Goal: Task Accomplishment & Management: Manage account settings

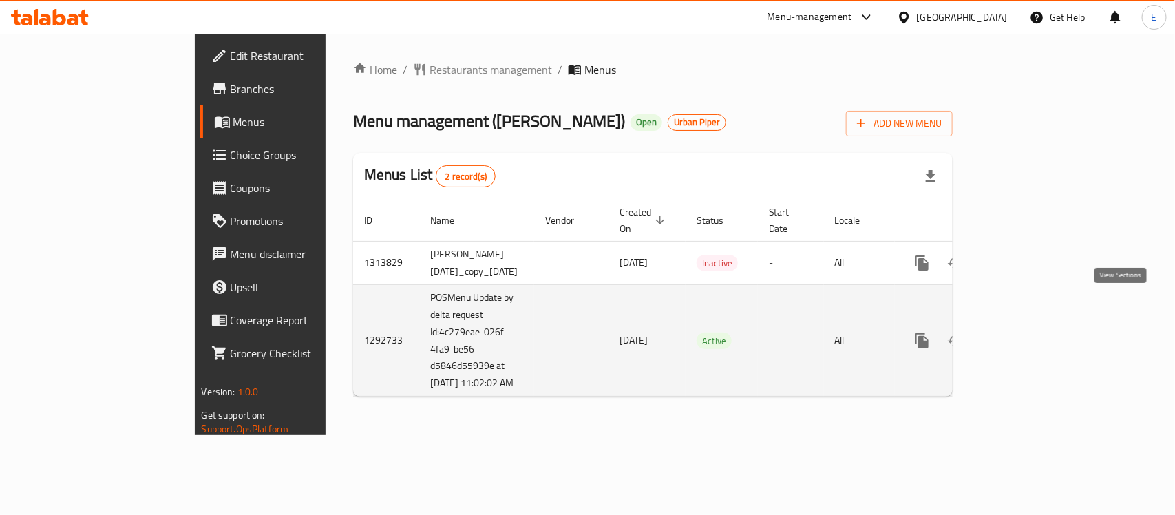
click at [1030, 332] on icon "enhanced table" at bounding box center [1021, 340] width 17 height 17
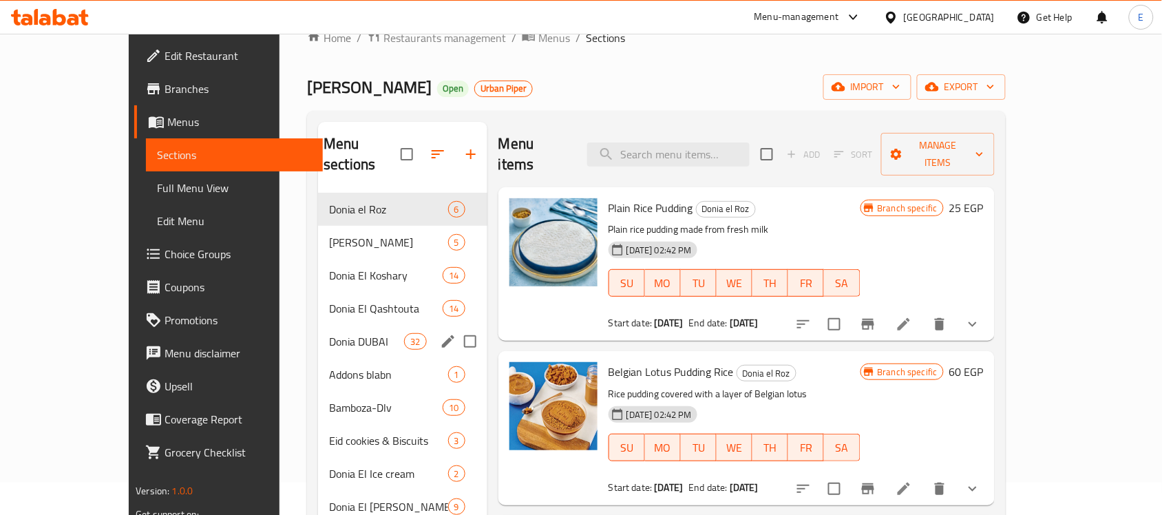
scroll to position [86, 0]
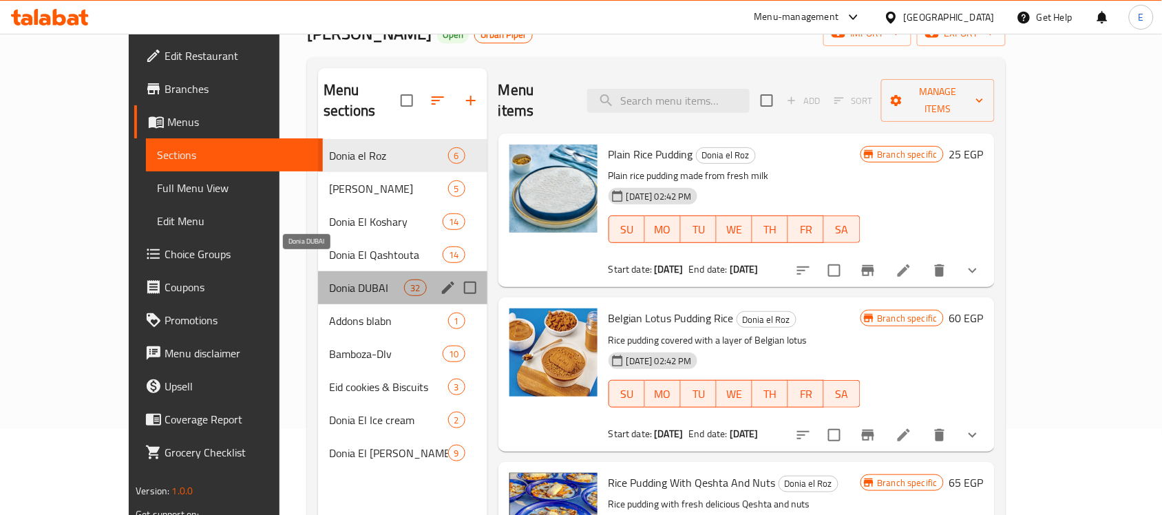
click at [352, 279] on span "Donia DUBAI" at bounding box center [366, 287] width 75 height 17
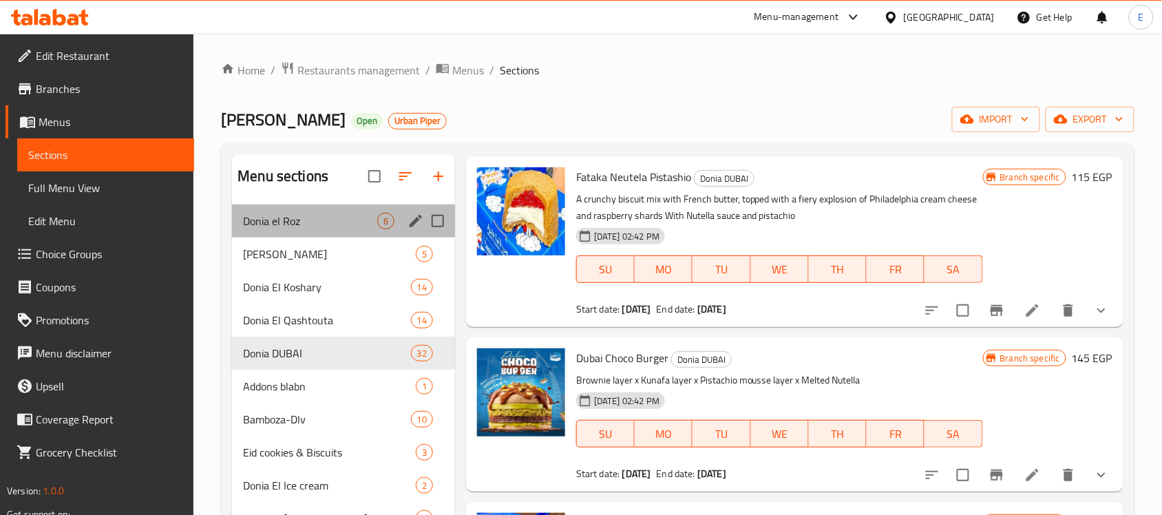
click at [343, 229] on div "Donia el Roz 6" at bounding box center [343, 220] width 223 height 33
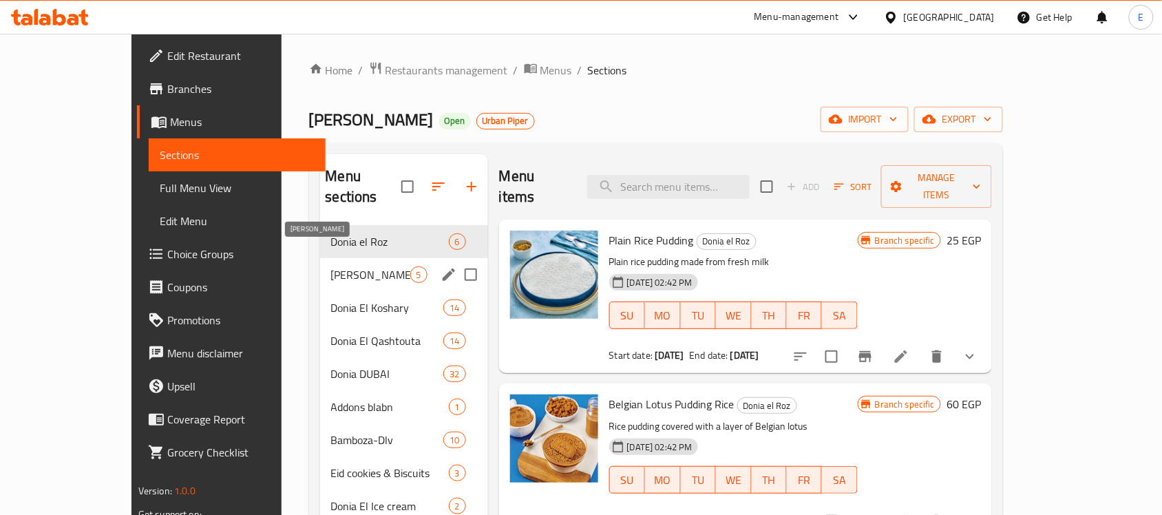
click at [331, 266] on span "Donia Om Ali" at bounding box center [370, 274] width 79 height 17
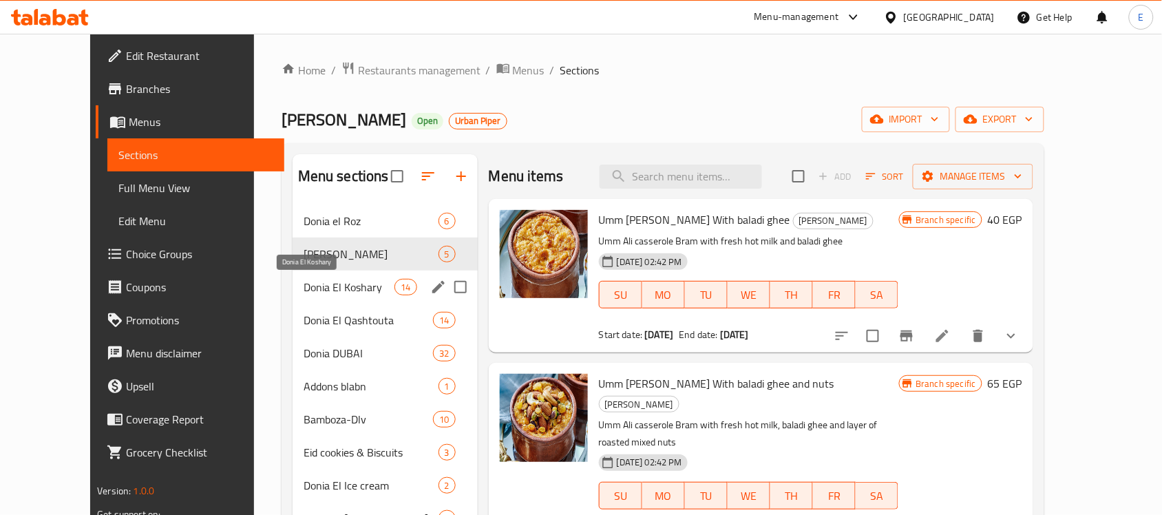
click at [341, 293] on span "Donia El Koshary" at bounding box center [350, 287] width 92 height 17
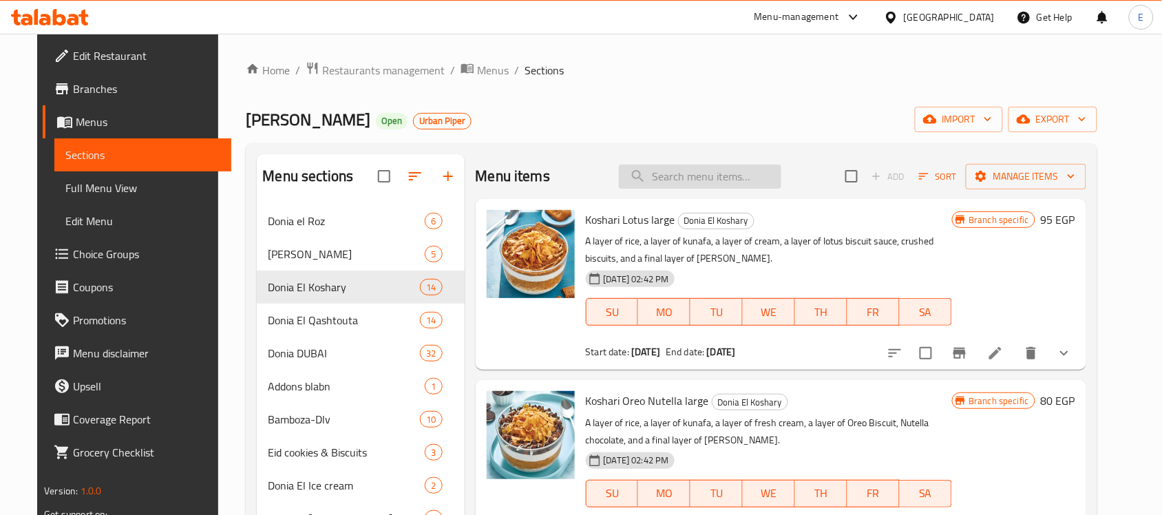
click at [685, 177] on input "search" at bounding box center [700, 177] width 162 height 24
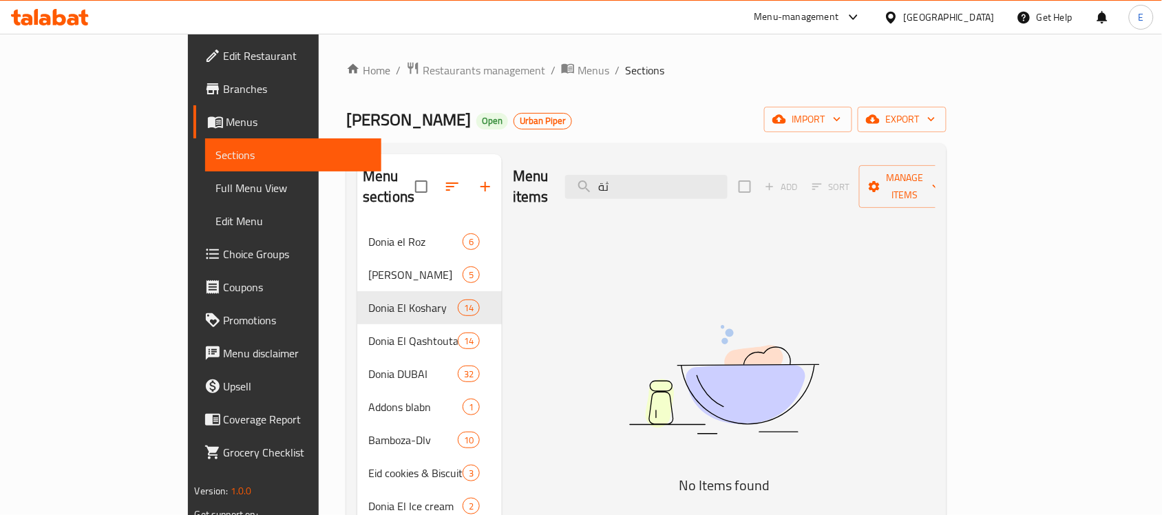
type input "ث"
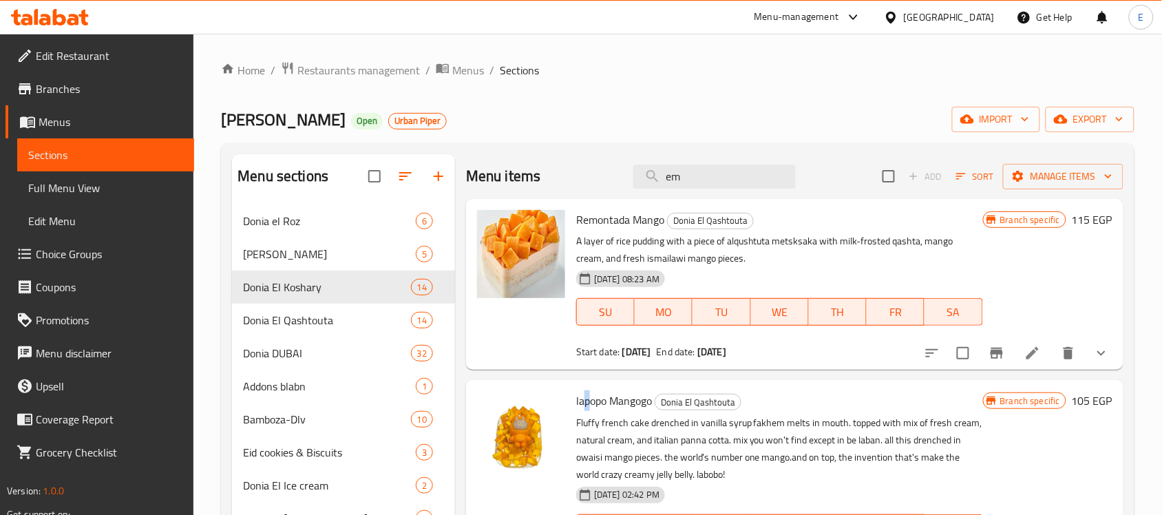
click at [584, 401] on span "lapopo Mangogo" at bounding box center [614, 400] width 76 height 21
click at [597, 399] on span "lapopo Mangogo" at bounding box center [614, 400] width 76 height 21
click at [586, 401] on span "lapopo Mangogo" at bounding box center [614, 400] width 76 height 21
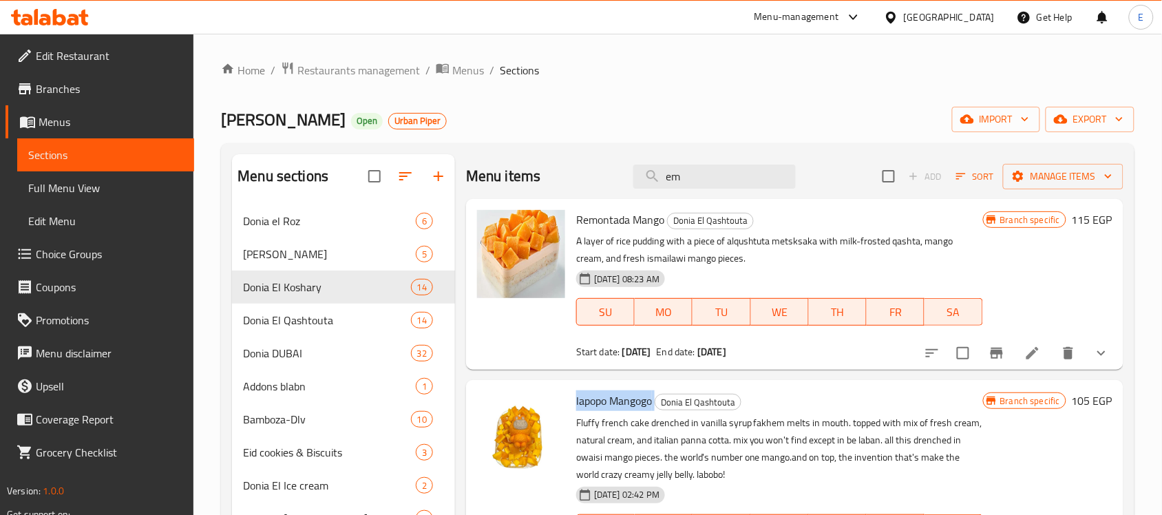
copy h6 "lapopo Mangogo"
click at [711, 182] on input "em" at bounding box center [714, 177] width 162 height 24
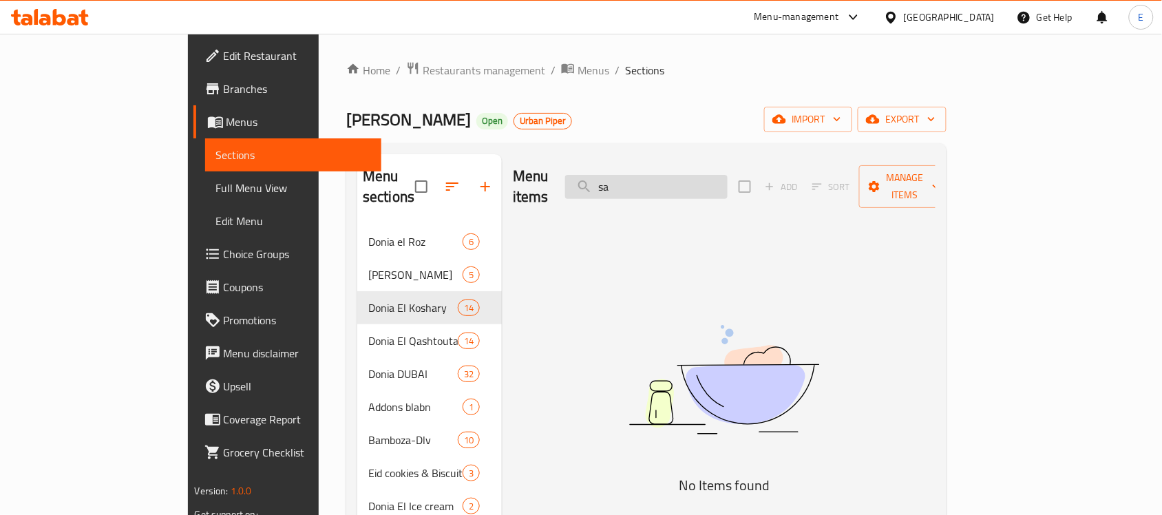
type input "s"
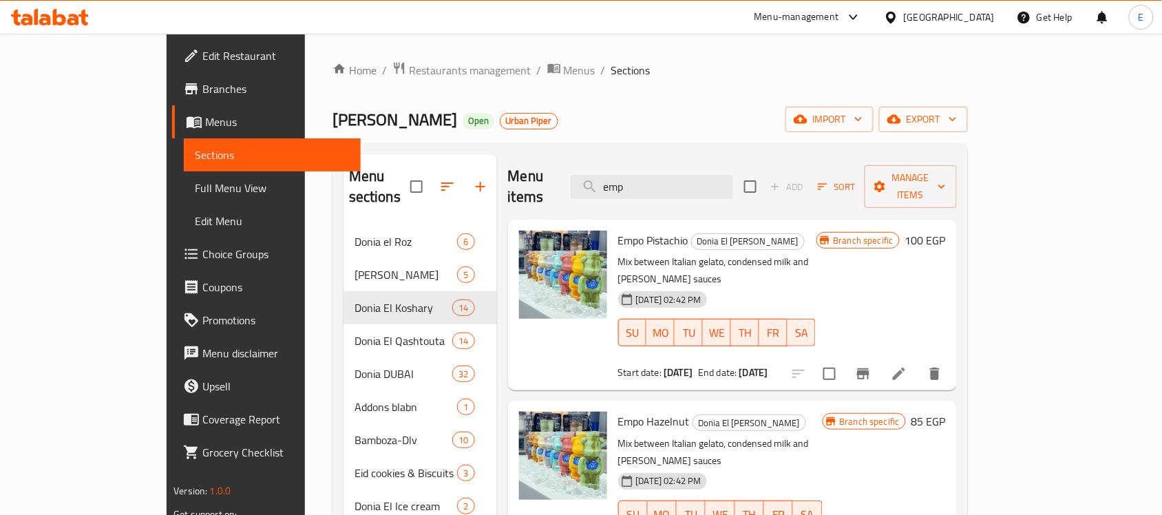
type input "emp"
click at [618, 230] on span "Empo Pistachio" at bounding box center [653, 240] width 70 height 21
copy span "Empo"
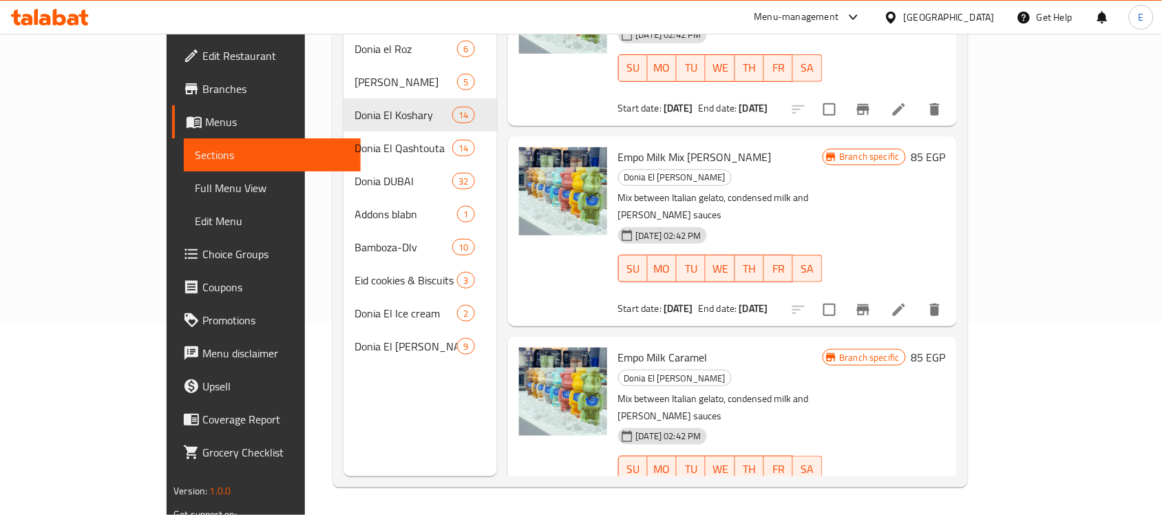
scroll to position [995, 0]
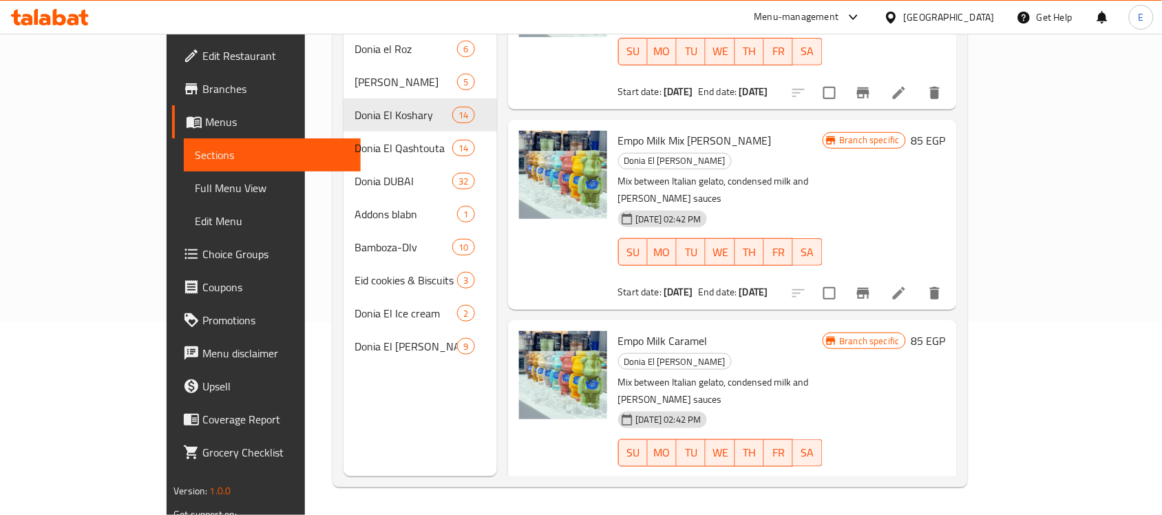
drag, startPoint x: 573, startPoint y: 346, endPoint x: 603, endPoint y: 357, distance: 32.2
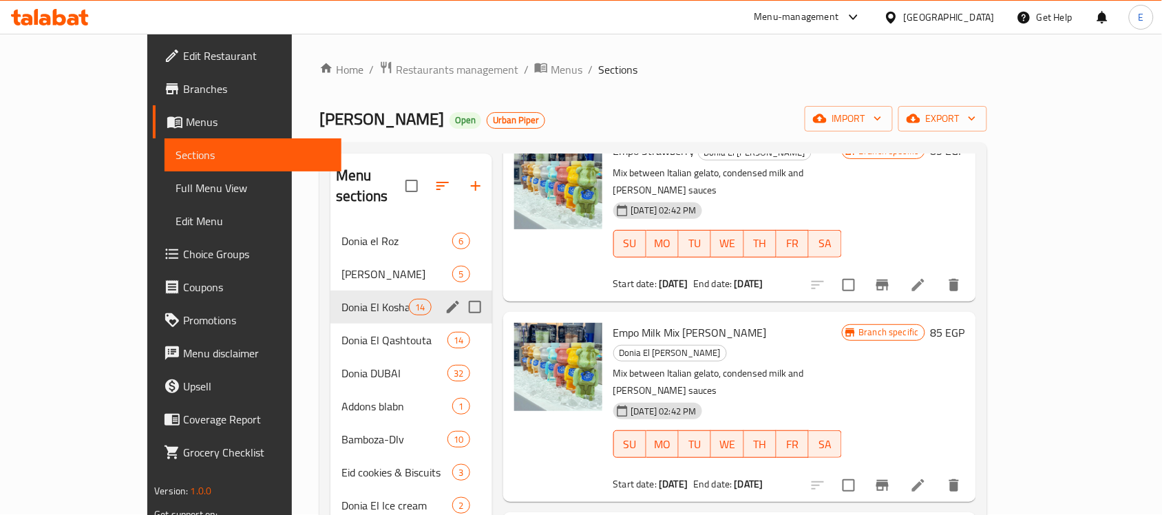
scroll to position [0, 0]
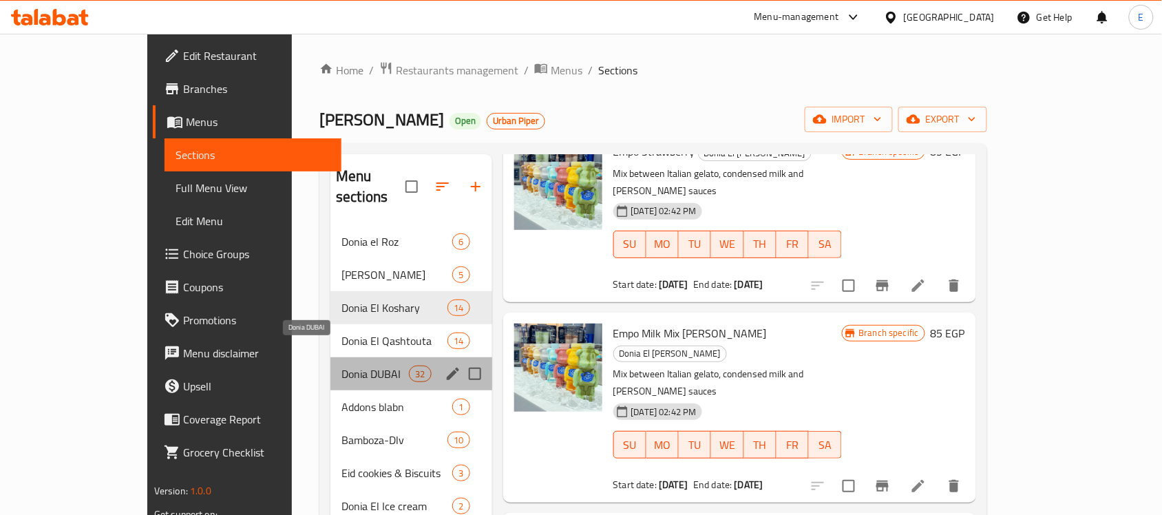
click at [341, 365] on span "Donia DUBAI" at bounding box center [374, 373] width 67 height 17
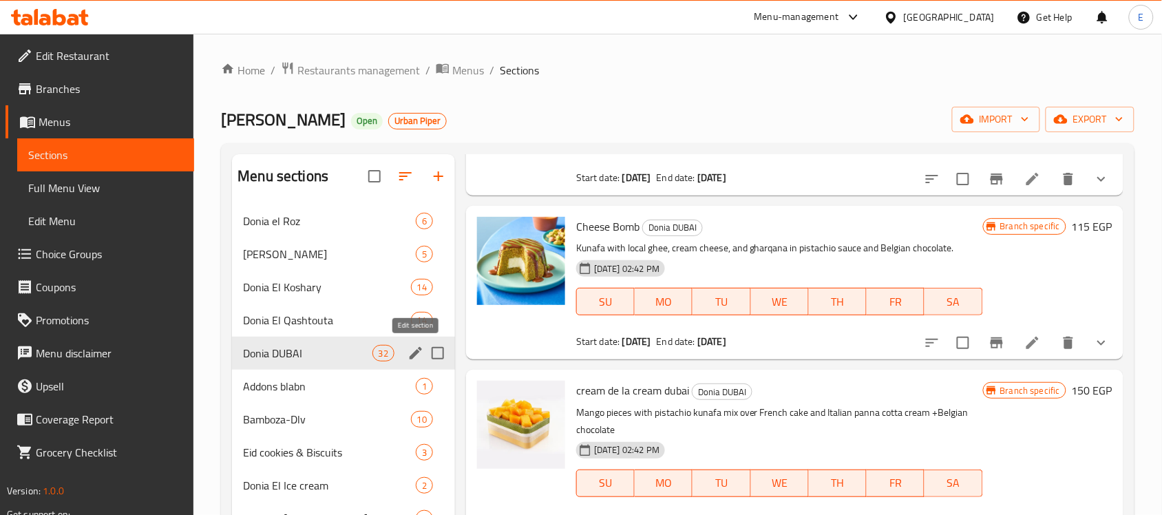
click at [414, 343] on button "edit" at bounding box center [415, 353] width 21 height 21
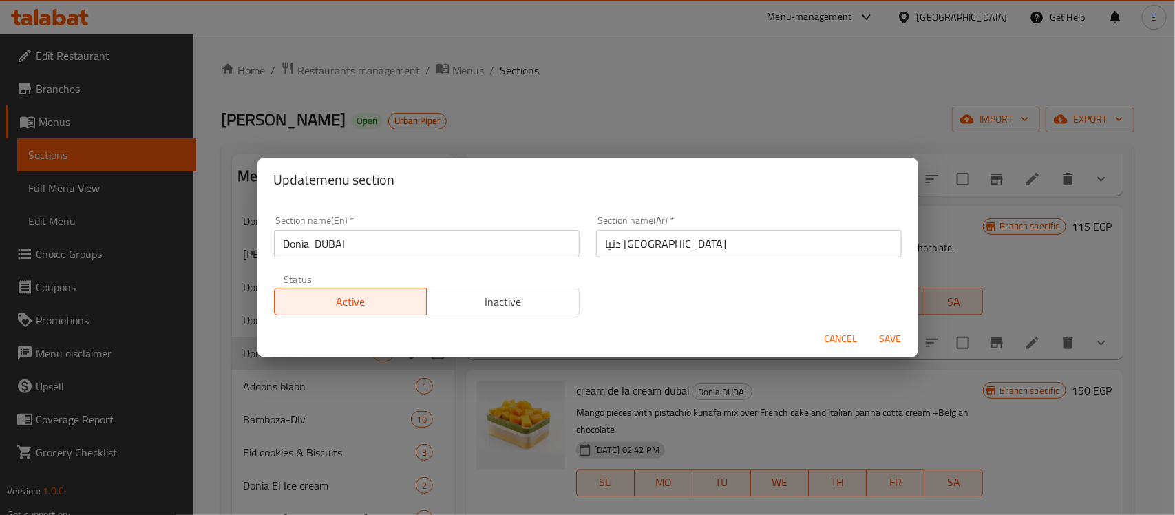
click at [351, 244] on input "Donia DUBAI" at bounding box center [427, 244] width 306 height 28
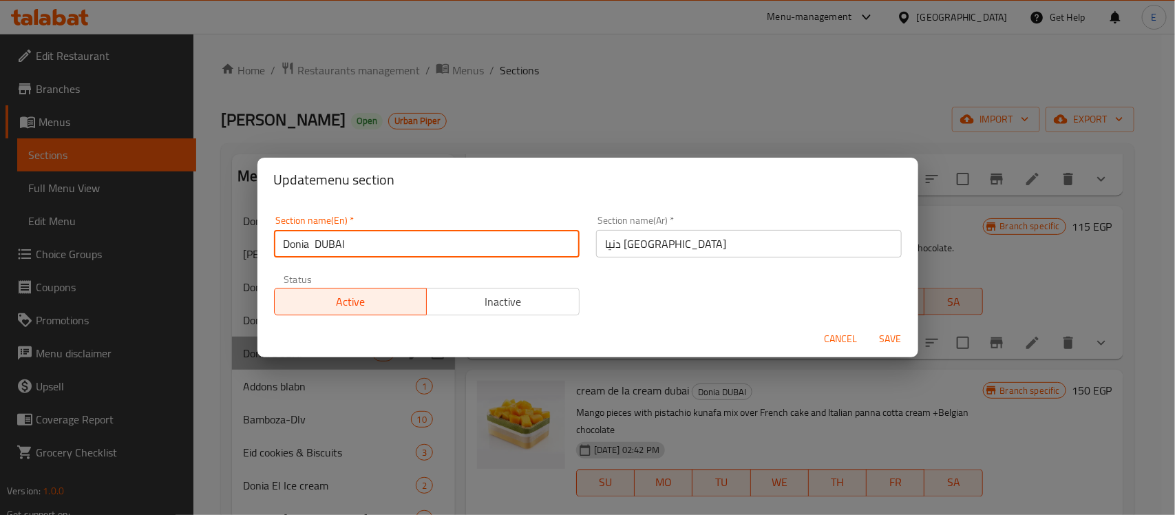
click at [351, 244] on input "Donia DUBAI" at bounding box center [427, 244] width 306 height 28
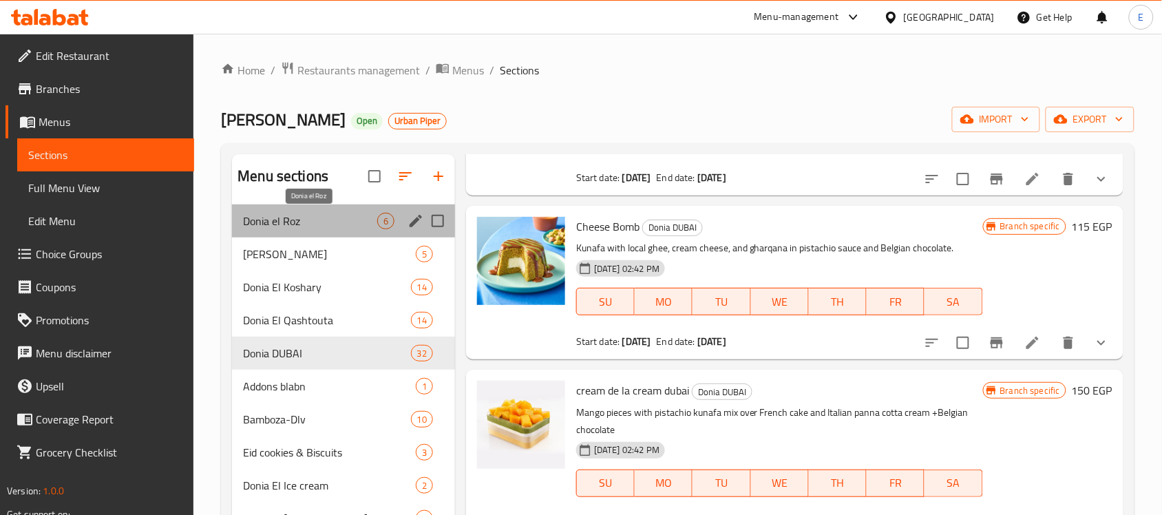
click at [338, 218] on span "Donia el Roz" at bounding box center [310, 221] width 134 height 17
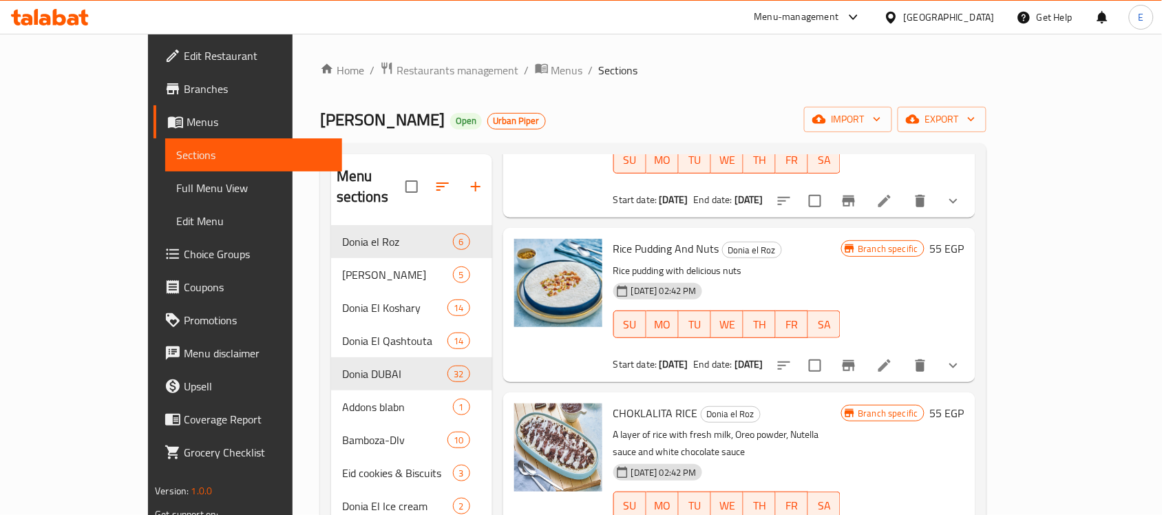
scroll to position [193, 0]
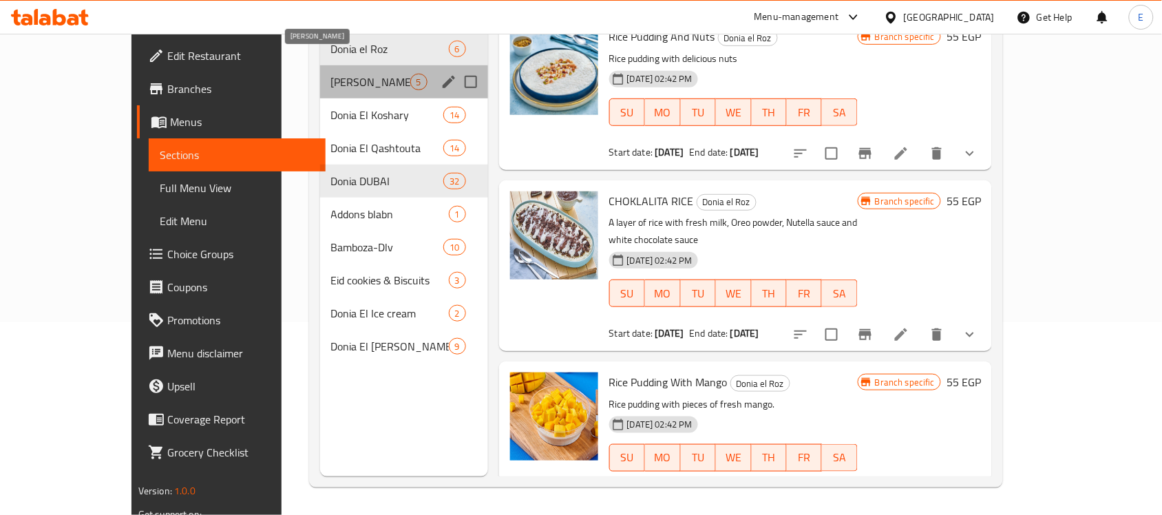
click at [331, 74] on span "Donia Om Ali" at bounding box center [370, 82] width 79 height 17
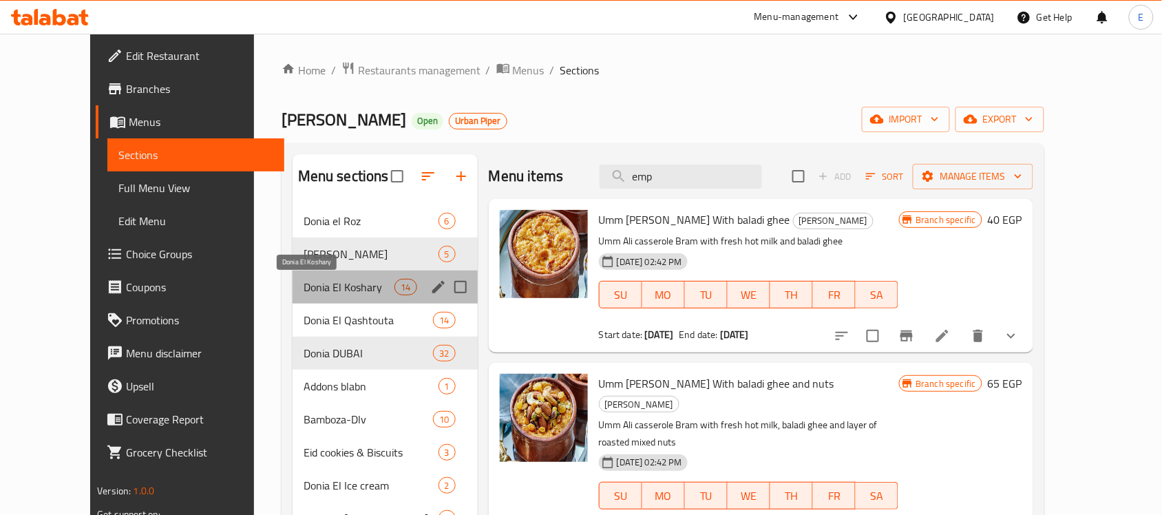
click at [304, 290] on span "Donia El Koshary" at bounding box center [350, 287] width 92 height 17
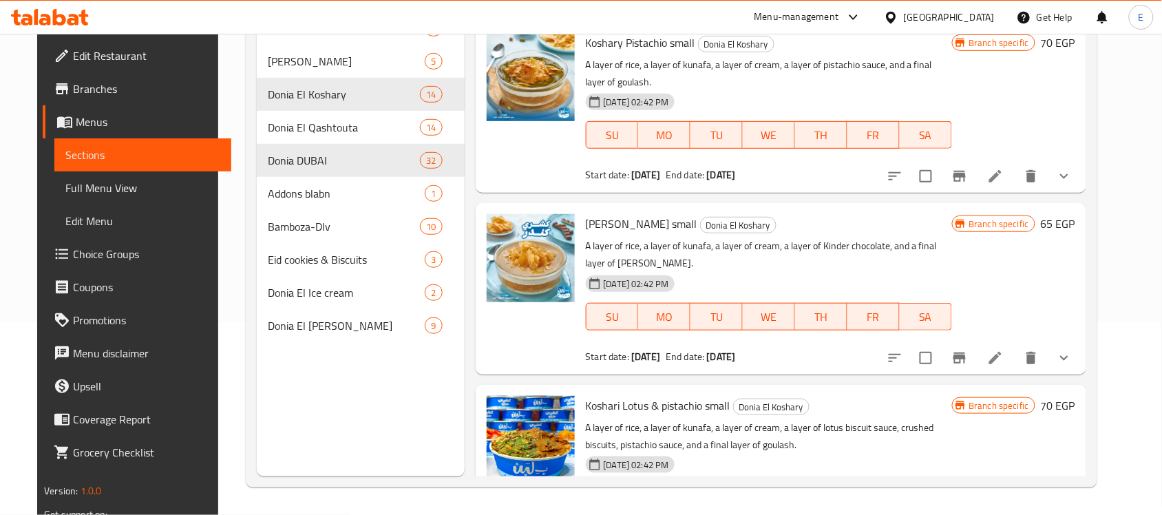
scroll to position [2056, 0]
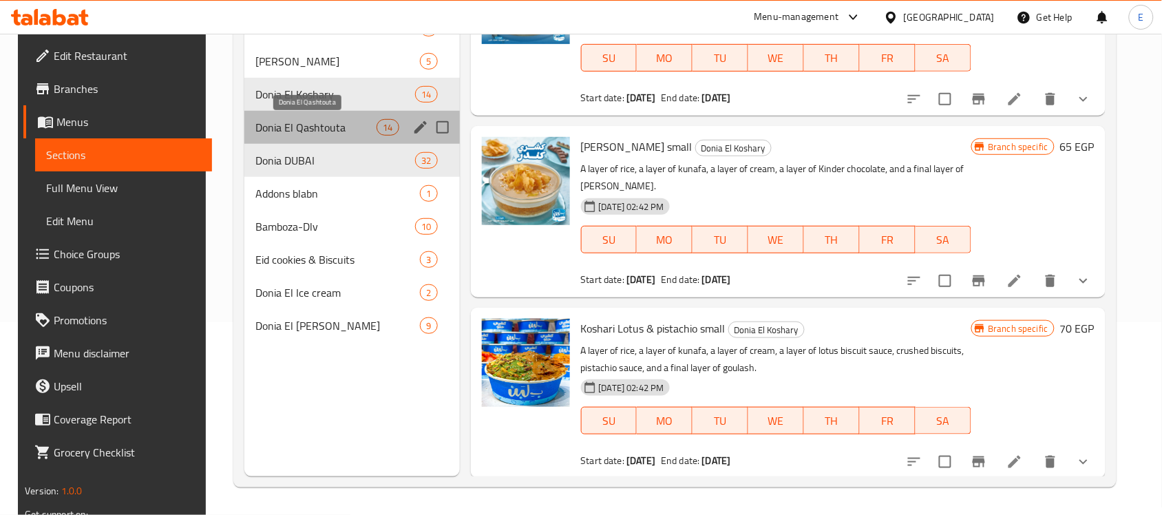
click at [286, 119] on span "Donia El Qashtouta" at bounding box center [315, 127] width 121 height 17
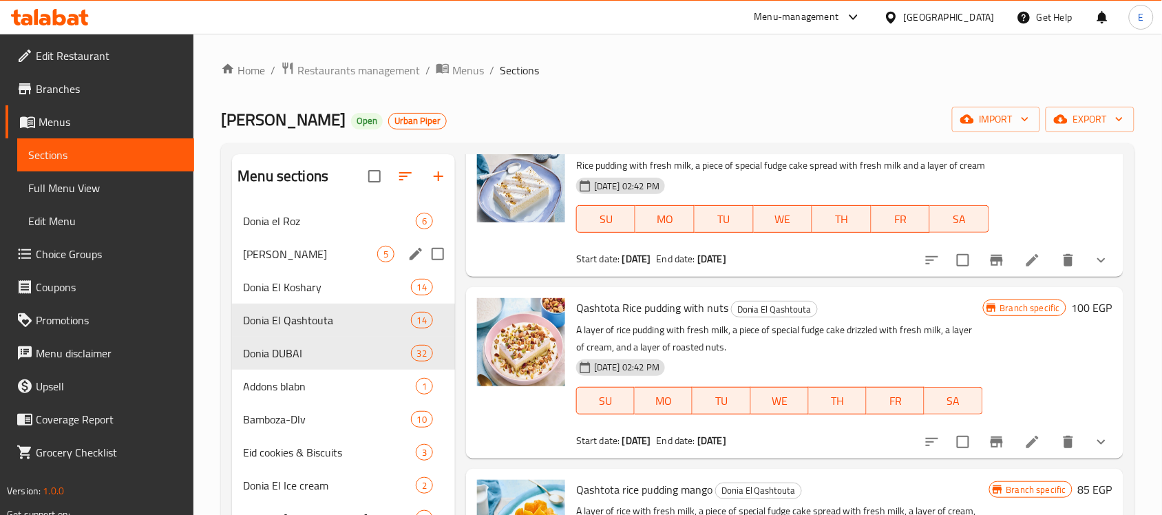
scroll to position [86, 0]
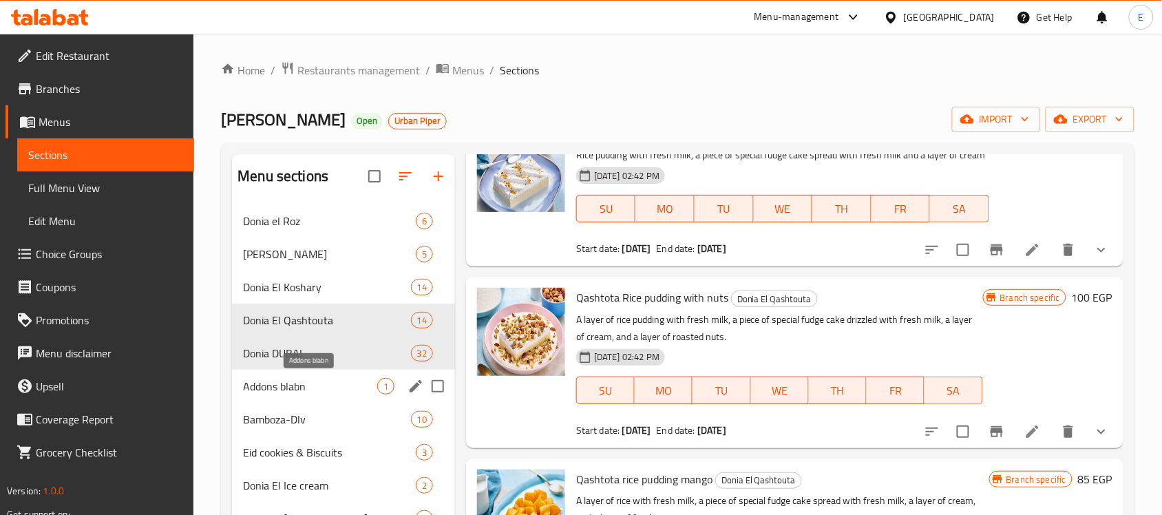
click at [325, 383] on span "Addons blabn" at bounding box center [310, 386] width 134 height 17
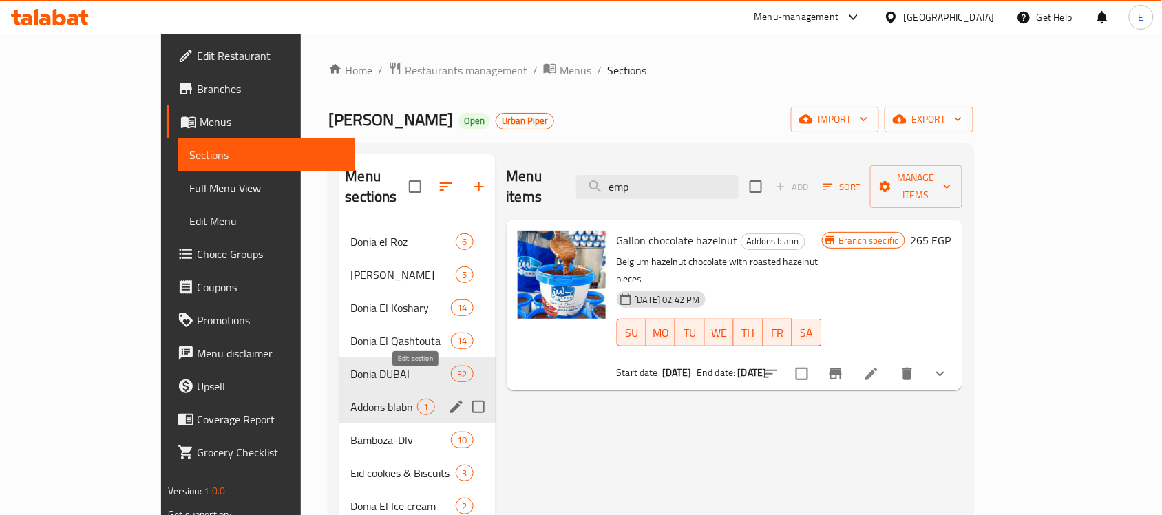
click at [446, 396] on div "Menu sections" at bounding box center [456, 406] width 21 height 21
click at [450, 401] on icon "edit" at bounding box center [456, 407] width 12 height 12
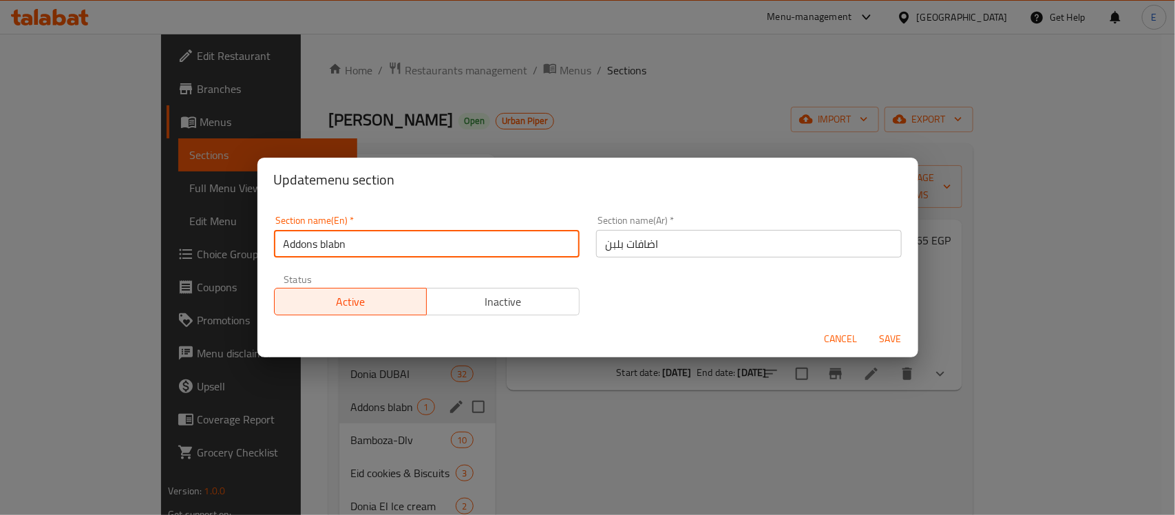
drag, startPoint x: 392, startPoint y: 243, endPoint x: 250, endPoint y: 231, distance: 143.0
click at [251, 231] on div "Update menu section Section name(En)   * Addons blabn Section name(En) * Sectio…" at bounding box center [587, 257] width 1175 height 515
click at [840, 328] on button "Cancel" at bounding box center [841, 338] width 44 height 25
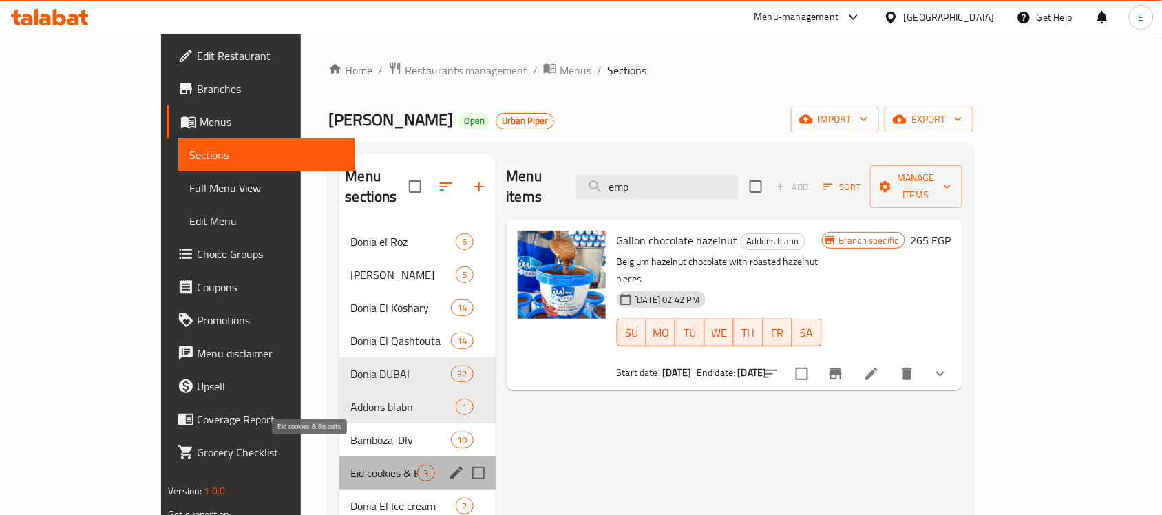
click at [350, 465] on span "Eid cookies & Biscuits" at bounding box center [383, 473] width 67 height 17
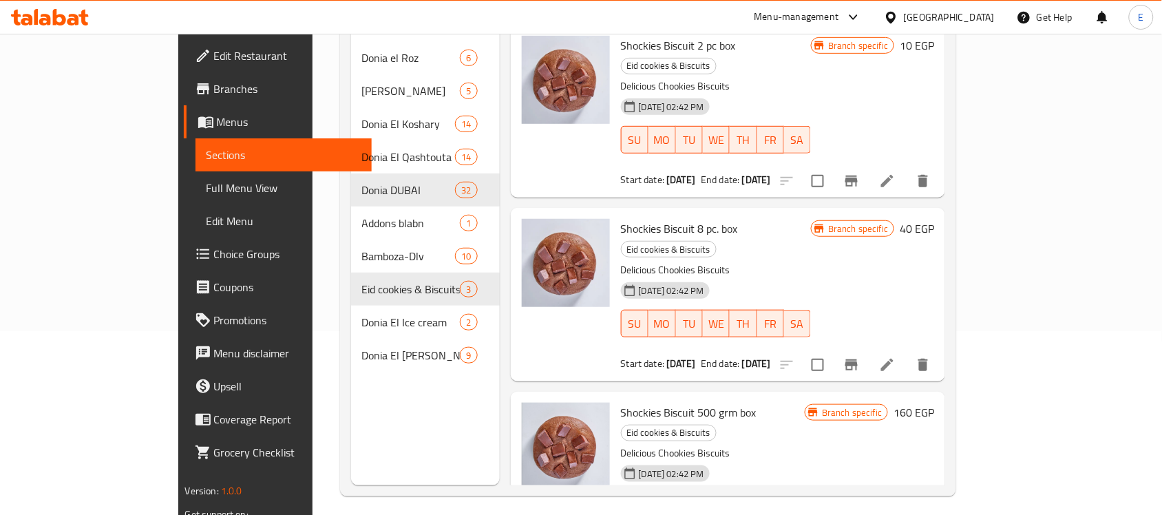
scroll to position [193, 0]
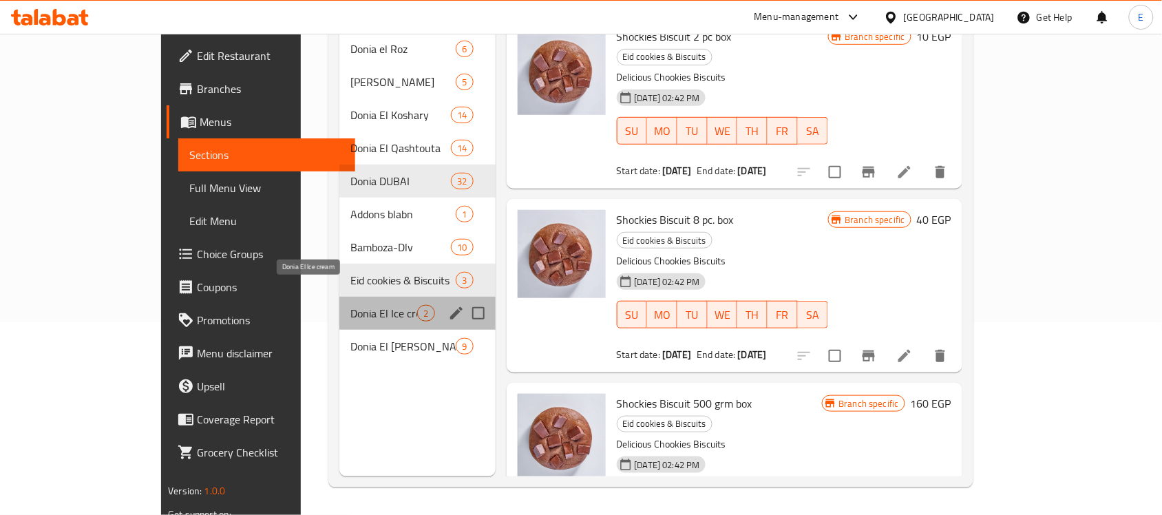
click at [350, 305] on span "Donia El Ice cream" at bounding box center [383, 313] width 67 height 17
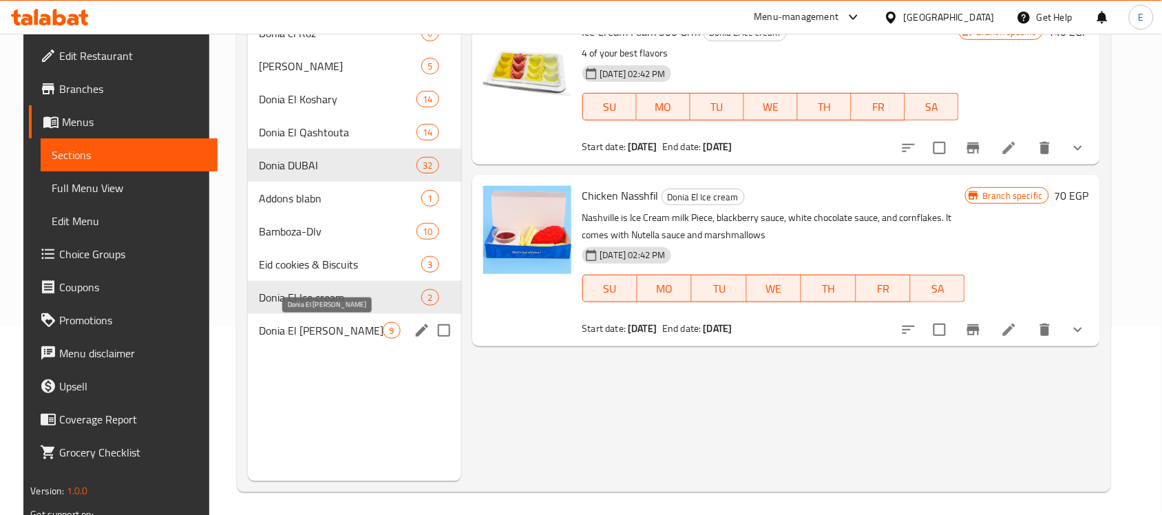
scroll to position [193, 0]
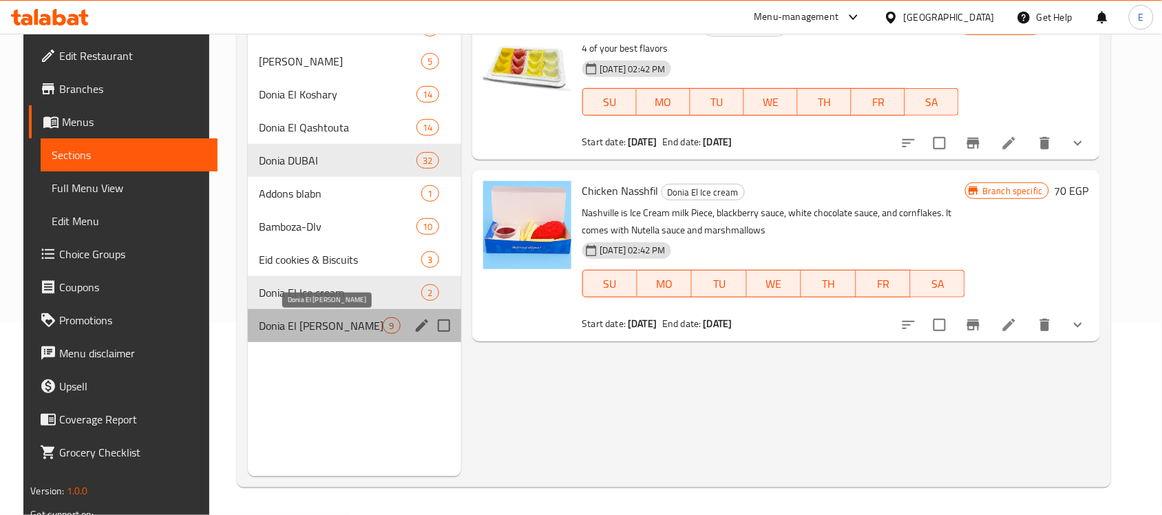
click at [301, 322] on span "Donia El Aaser" at bounding box center [321, 325] width 124 height 17
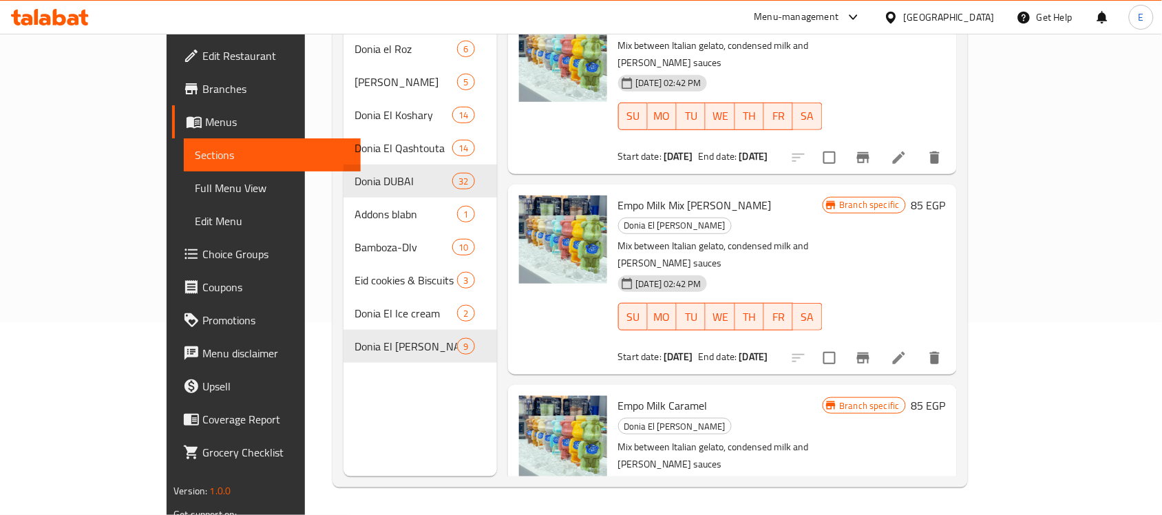
scroll to position [995, 0]
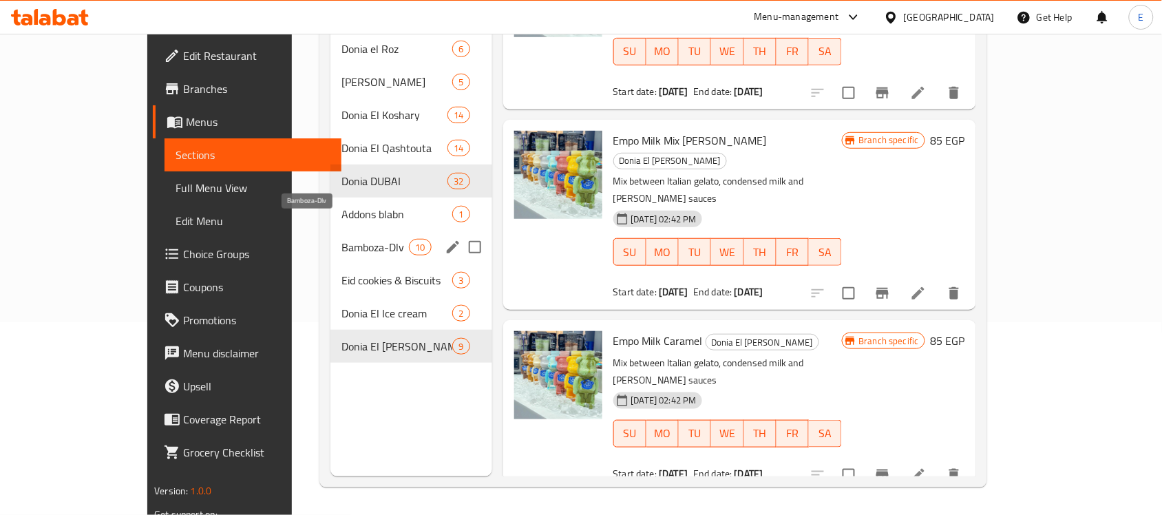
click at [341, 239] on span "Bamboza-Dlv" at bounding box center [374, 247] width 67 height 17
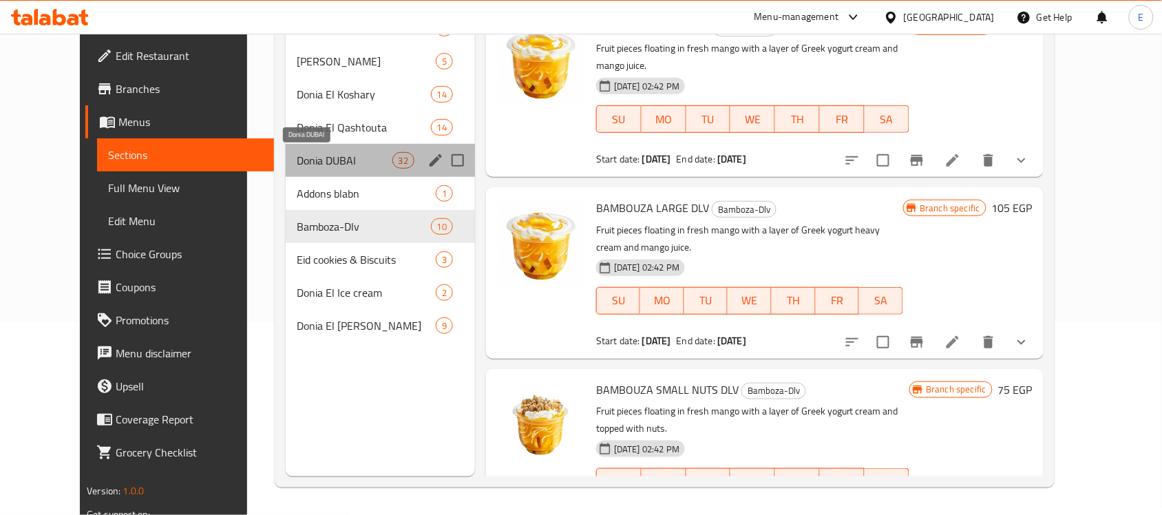
click at [349, 152] on span "Donia DUBAI" at bounding box center [345, 160] width 96 height 17
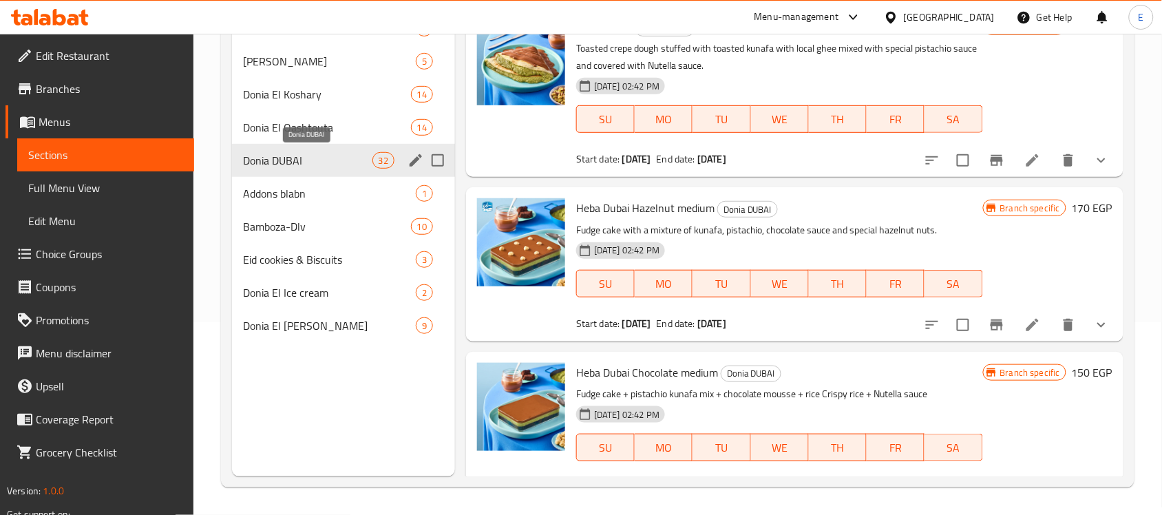
click at [291, 156] on span "Donia DUBAI" at bounding box center [307, 160] width 129 height 17
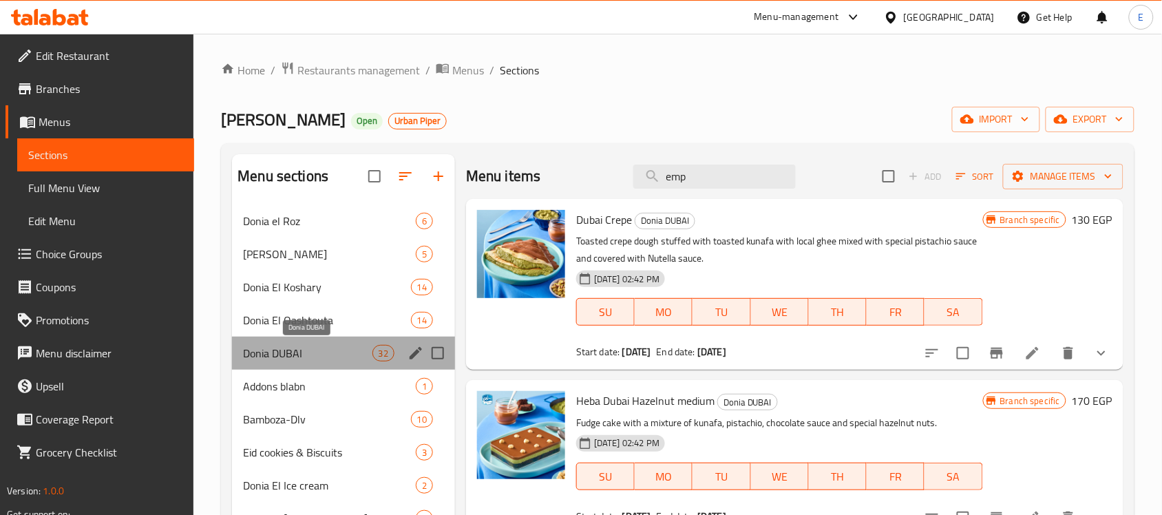
click at [334, 356] on span "Donia DUBAI" at bounding box center [307, 353] width 129 height 17
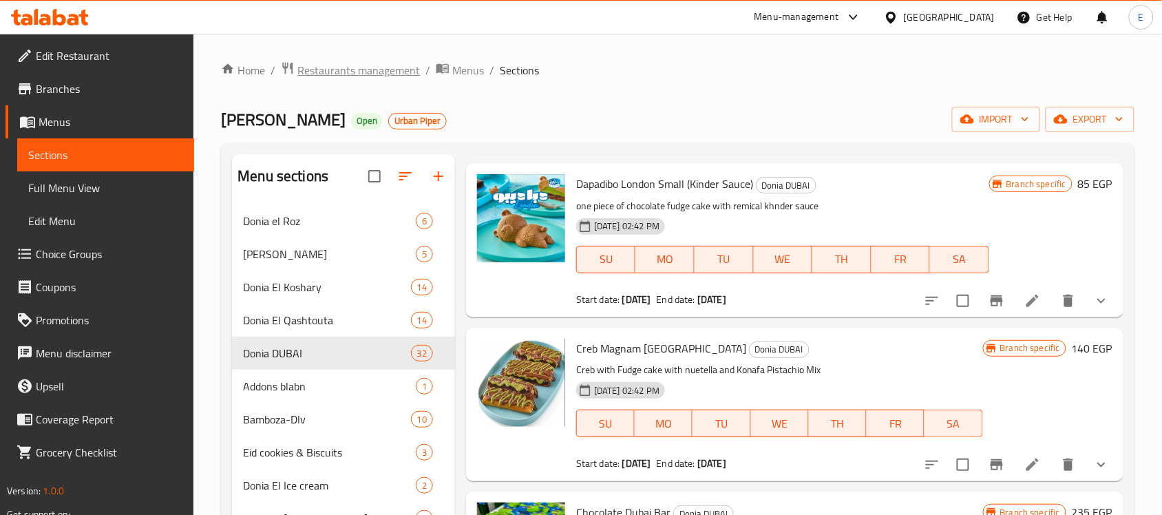
click at [332, 70] on span "Restaurants management" at bounding box center [358, 70] width 123 height 17
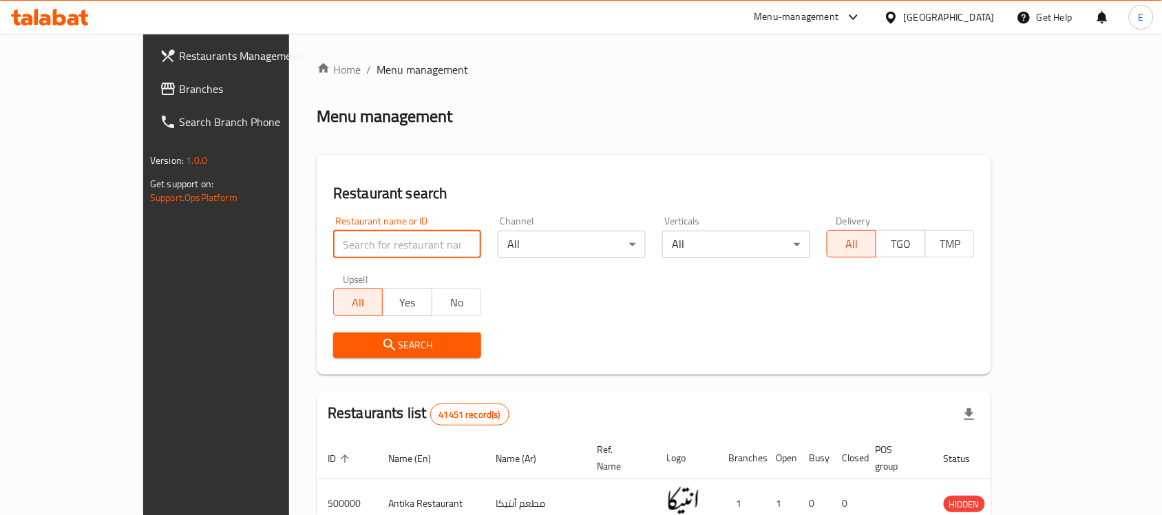
click at [333, 246] on input "search" at bounding box center [407, 245] width 148 height 28
type input "Konafa w basbosa"
click button "Search" at bounding box center [407, 344] width 148 height 25
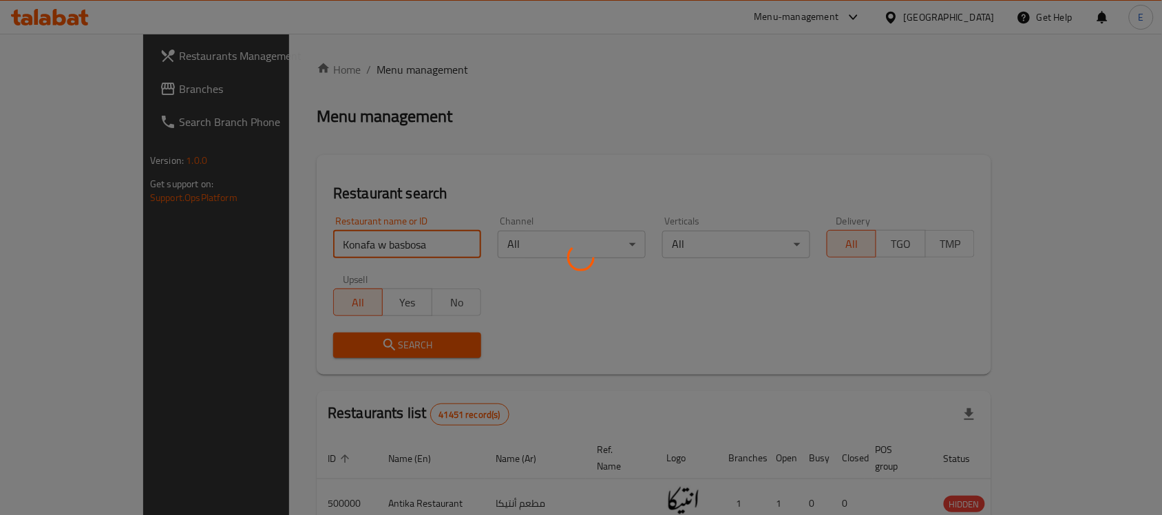
scroll to position [72, 0]
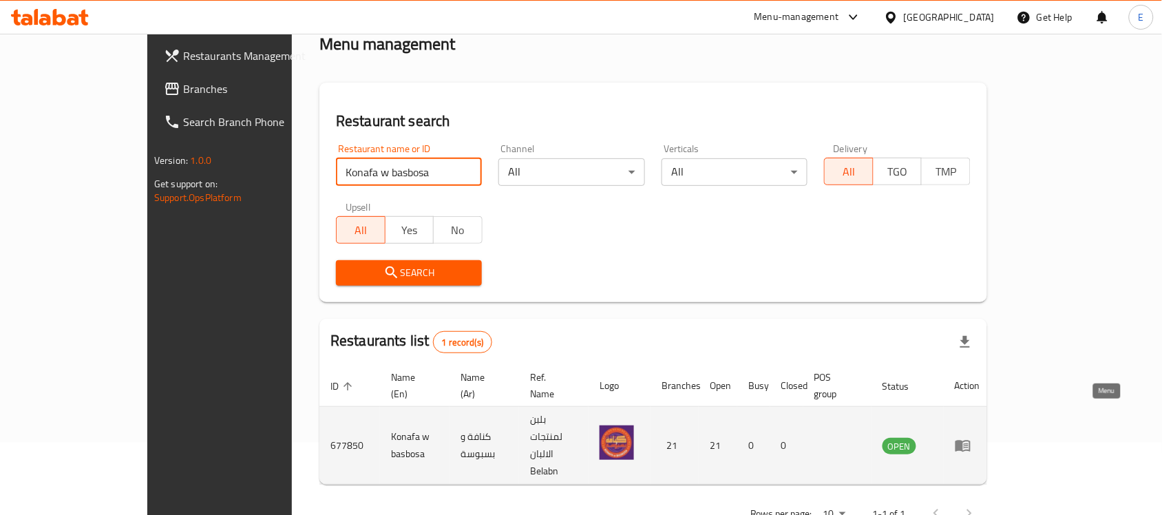
click at [971, 437] on icon "enhanced table" at bounding box center [963, 445] width 17 height 17
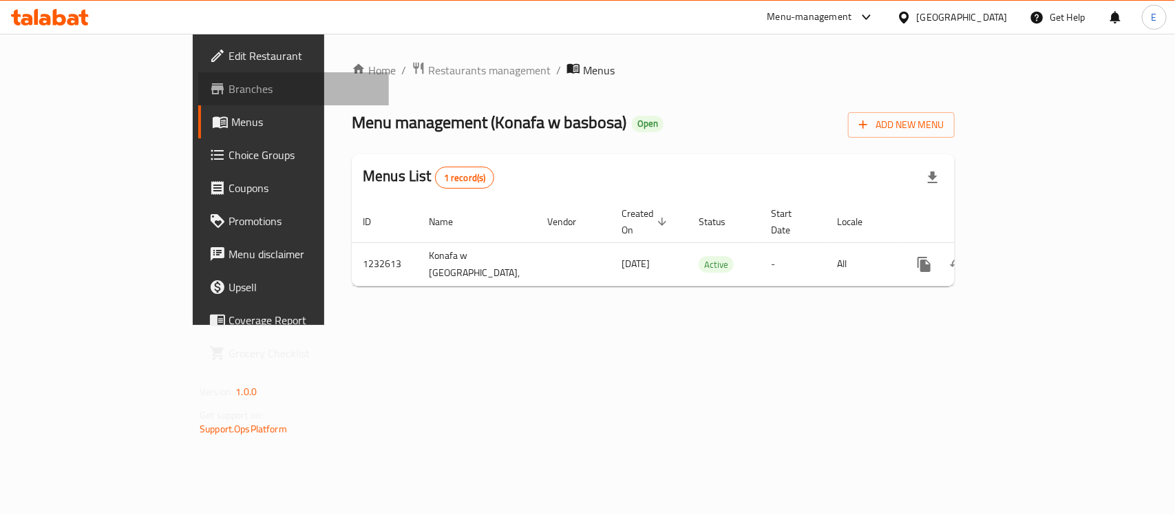
click at [229, 91] on span "Branches" at bounding box center [303, 89] width 149 height 17
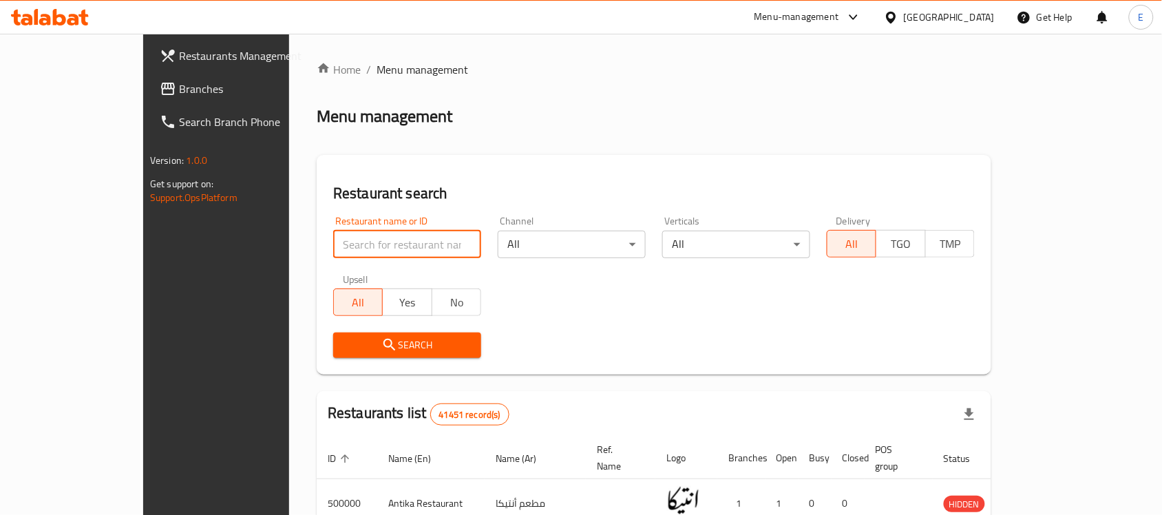
click at [394, 232] on input "search" at bounding box center [407, 245] width 148 height 28
type input "Konafa w basbosa"
click button "Search" at bounding box center [407, 344] width 148 height 25
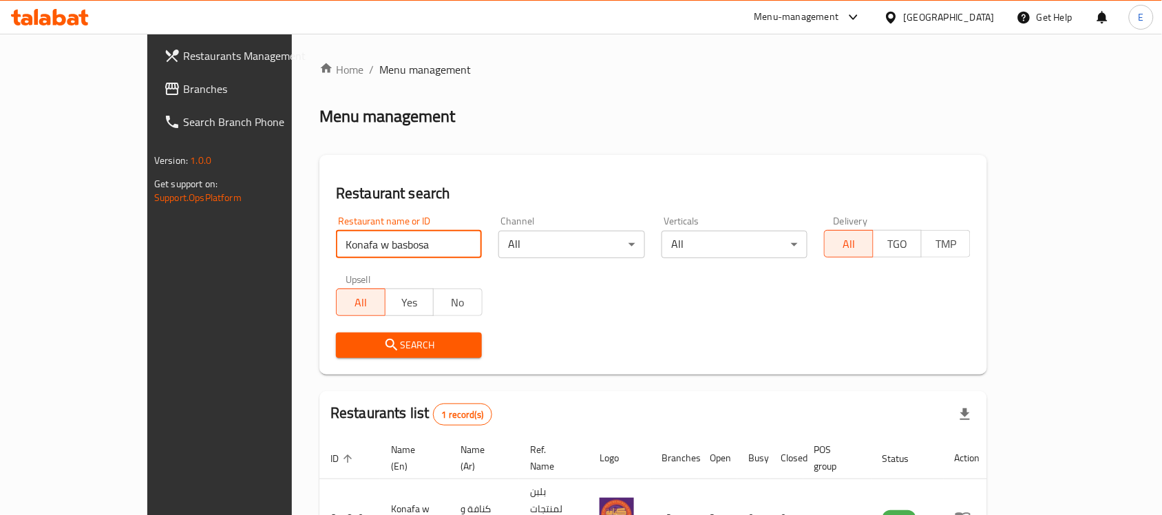
scroll to position [72, 0]
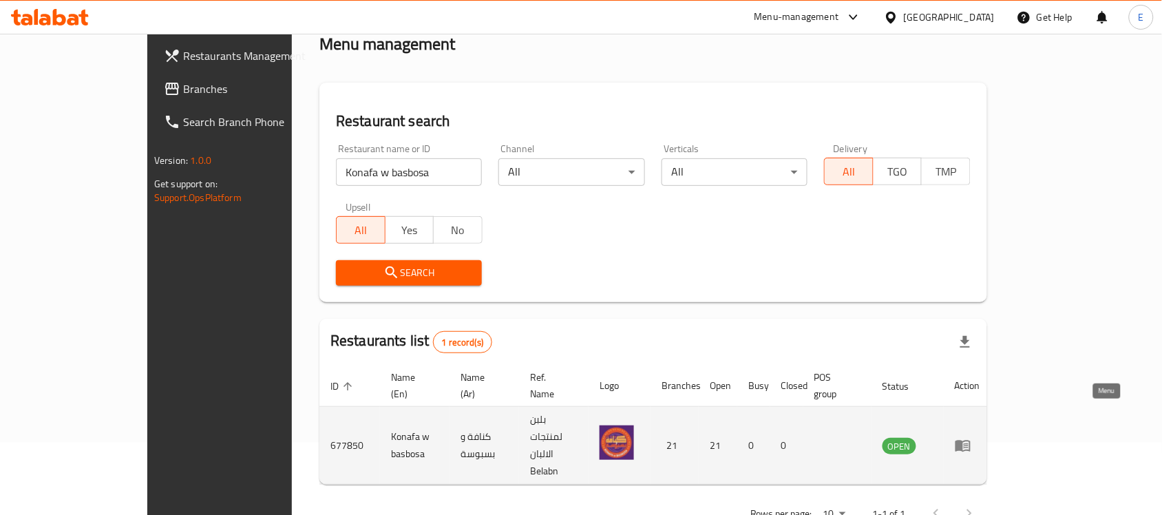
click at [971, 437] on icon "enhanced table" at bounding box center [963, 445] width 17 height 17
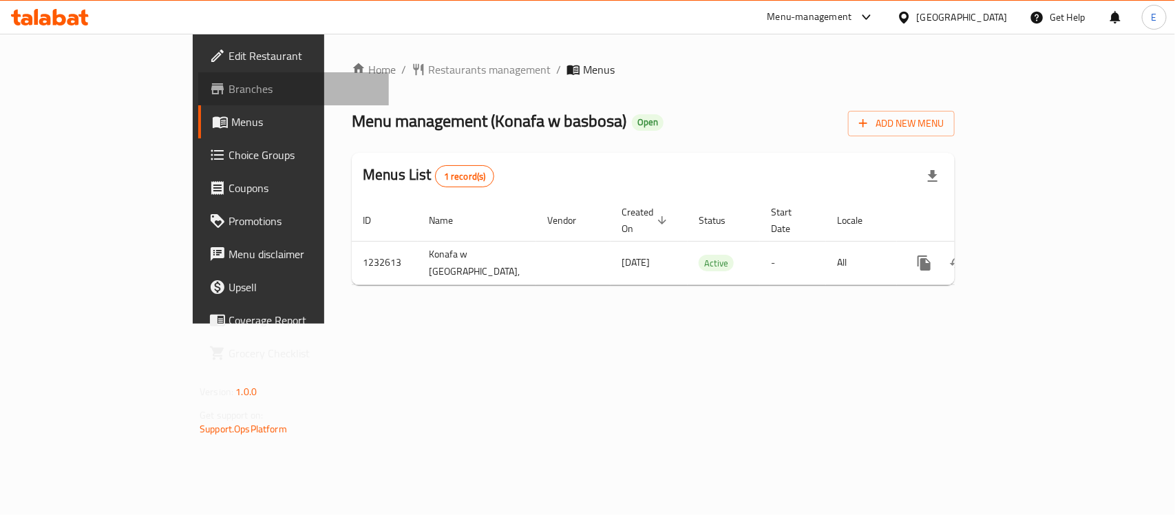
click at [198, 74] on link "Branches" at bounding box center [293, 88] width 191 height 33
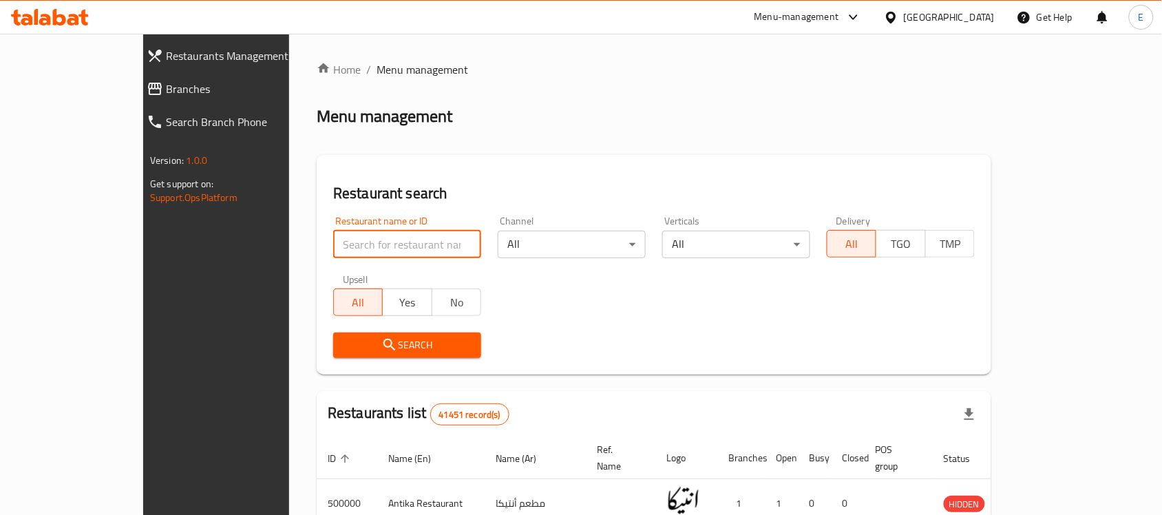
click at [424, 240] on input "search" at bounding box center [407, 245] width 148 height 28
type input "wahmy"
click button "Search" at bounding box center [407, 344] width 148 height 25
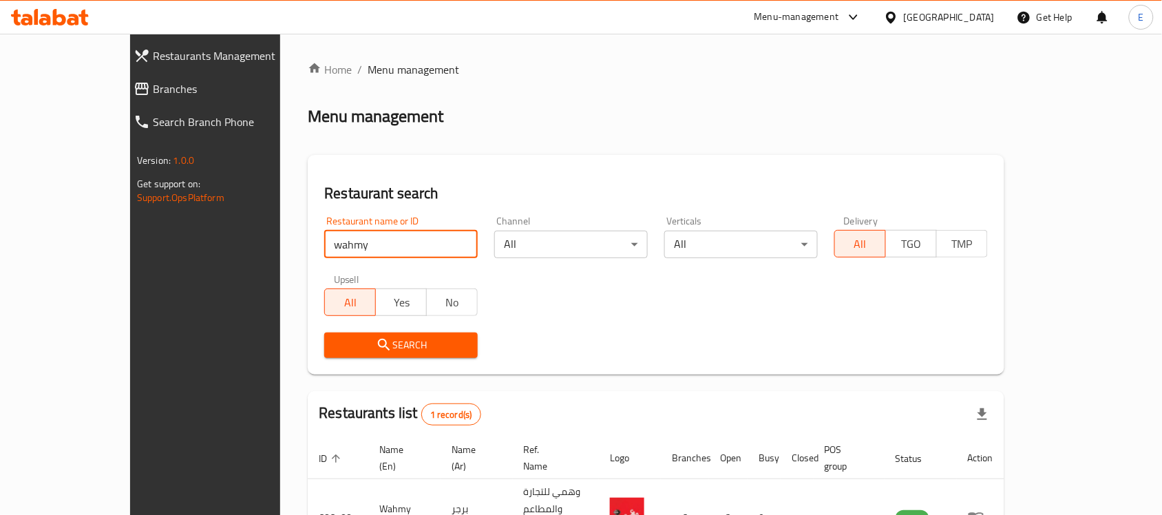
scroll to position [72, 0]
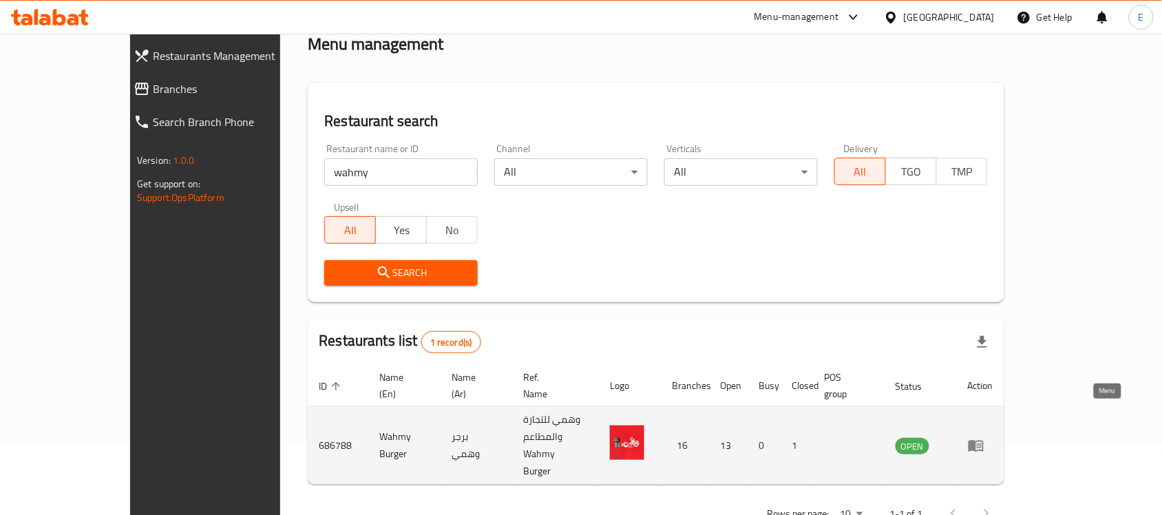
click at [984, 441] on icon "enhanced table" at bounding box center [975, 447] width 15 height 12
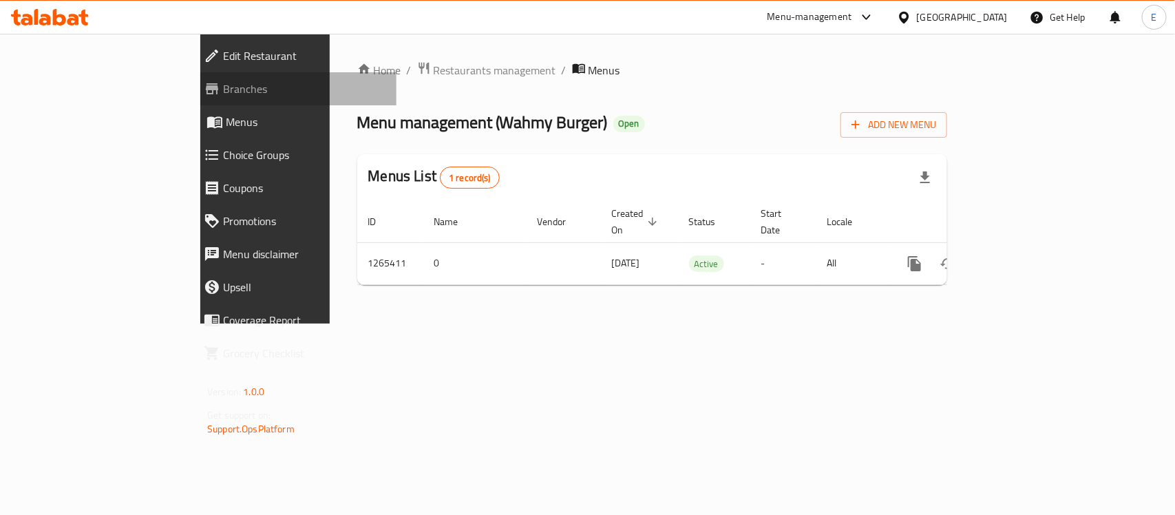
click at [223, 96] on span "Branches" at bounding box center [304, 89] width 162 height 17
